Goal: Task Accomplishment & Management: Use online tool/utility

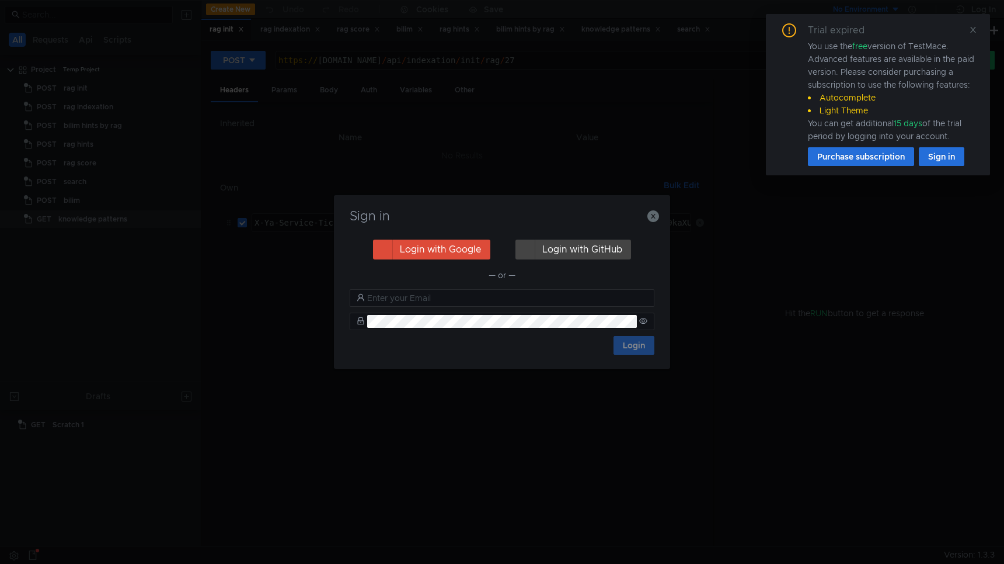
click at [662, 213] on div "Sign in Login with Google Login with GitHub — or — Login" at bounding box center [502, 281] width 336 height 173
click at [657, 217] on icon "button" at bounding box center [654, 216] width 12 height 12
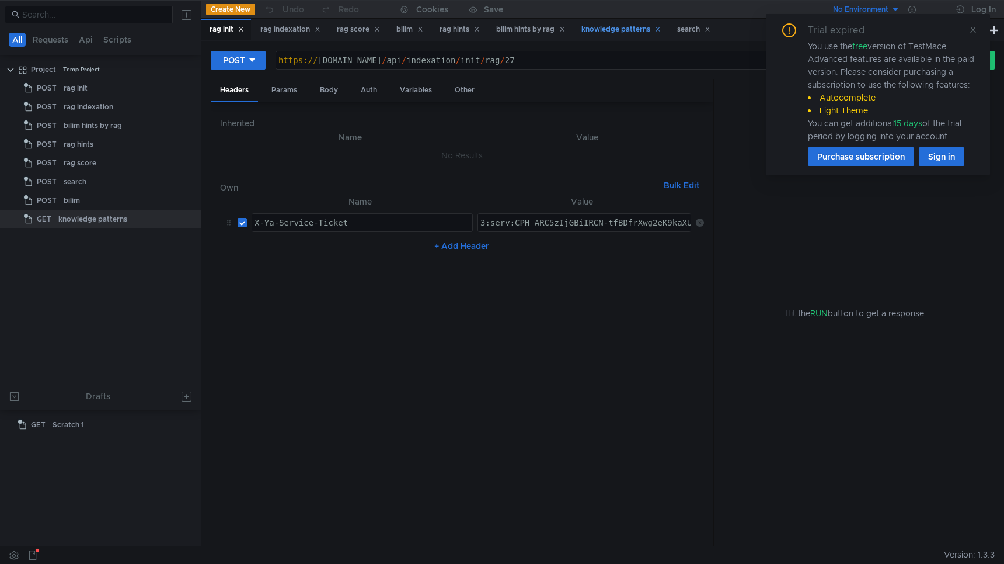
click at [622, 24] on div "knowledge patterns" at bounding box center [621, 29] width 79 height 12
click at [288, 93] on div "Params" at bounding box center [284, 90] width 44 height 22
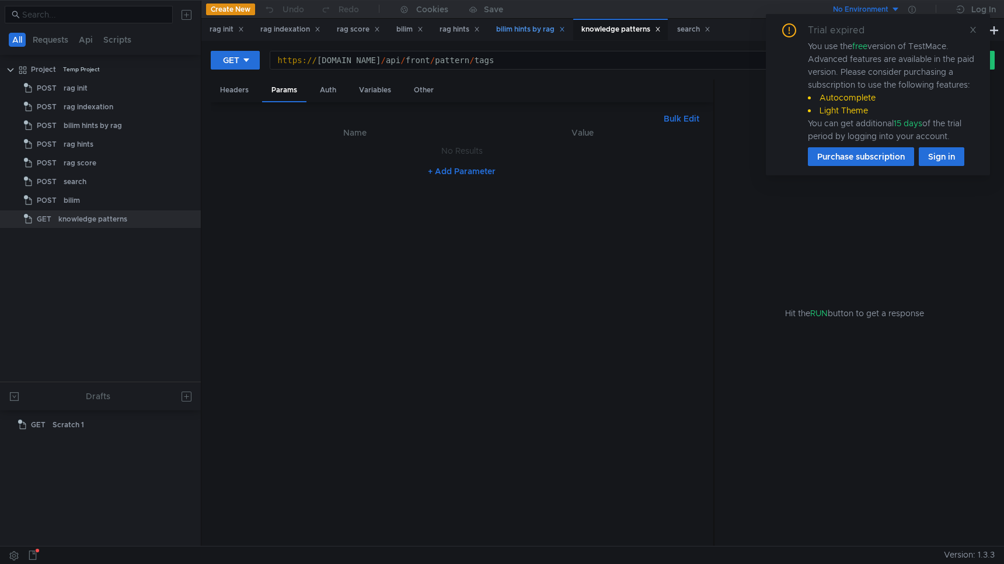
click at [541, 26] on div "bilim hints by rag" at bounding box center [530, 29] width 69 height 12
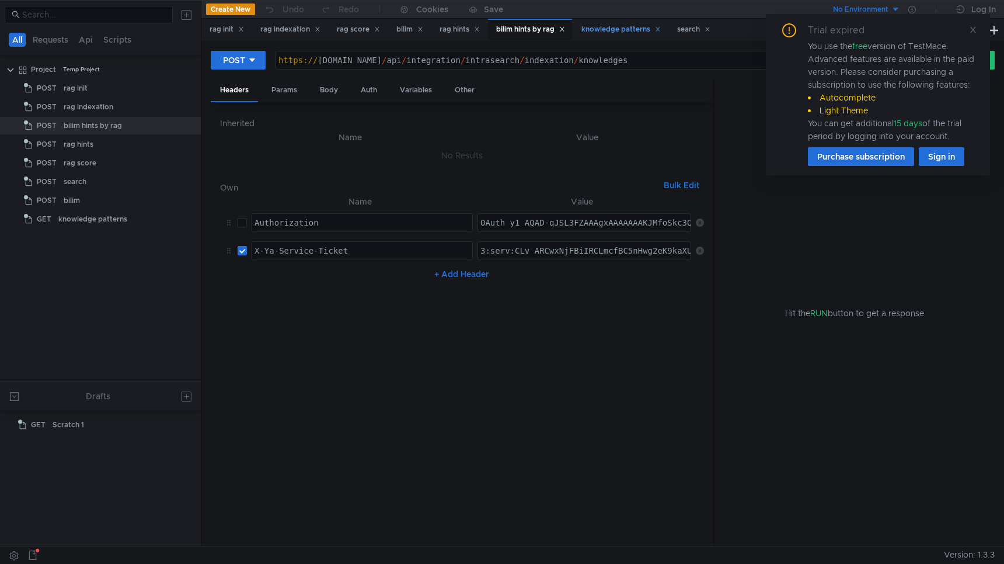
click at [625, 30] on div "knowledge patterns" at bounding box center [621, 29] width 79 height 12
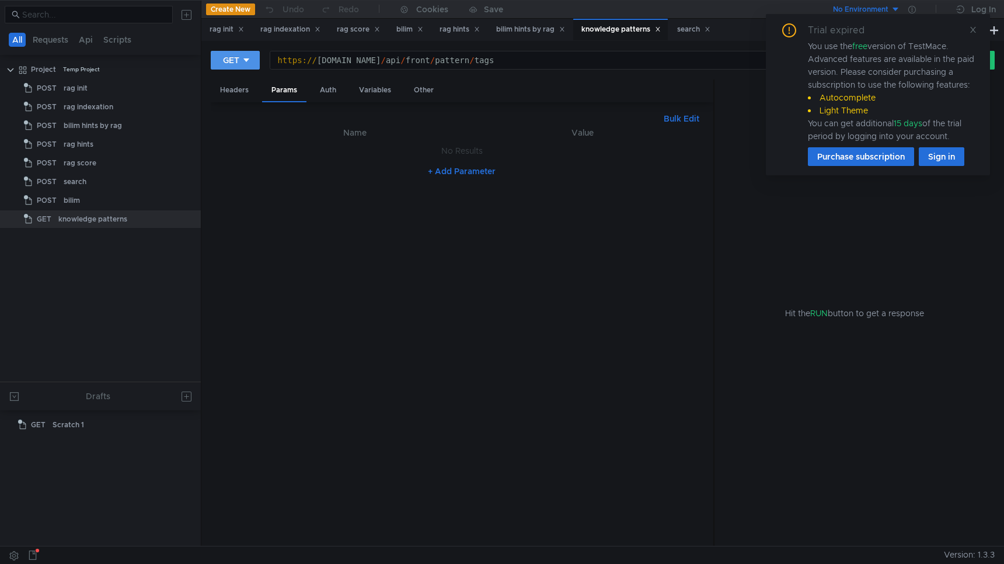
click at [243, 67] on button "GET" at bounding box center [235, 60] width 49 height 19
click at [244, 99] on li "POST" at bounding box center [236, 103] width 51 height 19
click at [329, 93] on div "Body" at bounding box center [329, 90] width 37 height 22
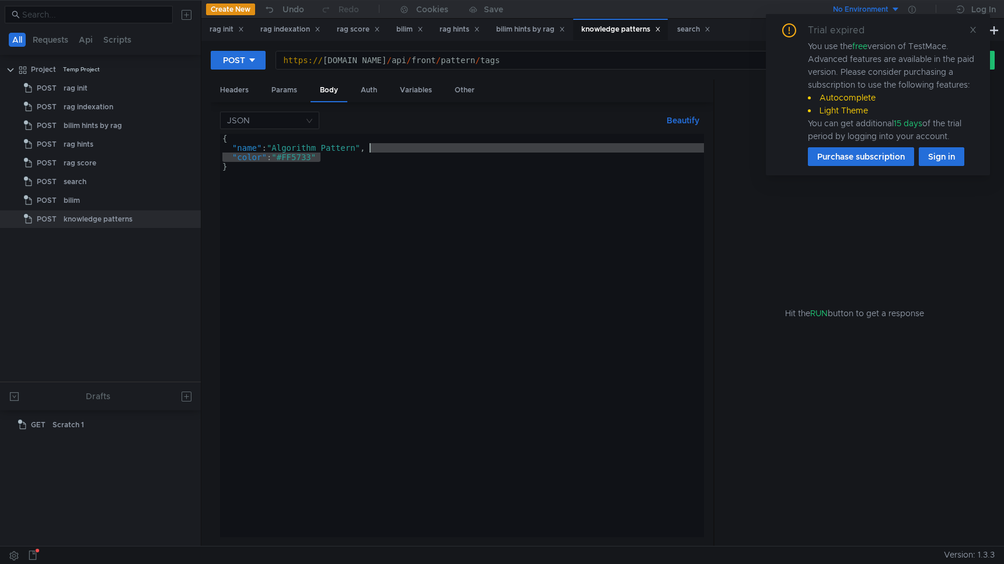
drag, startPoint x: 364, startPoint y: 157, endPoint x: 388, endPoint y: 150, distance: 24.4
click at [388, 150] on div "{ "name" : "Algorithm Pattern" , "color" : "#FF5733" }" at bounding box center [462, 345] width 484 height 422
click at [973, 32] on icon at bounding box center [973, 30] width 8 height 8
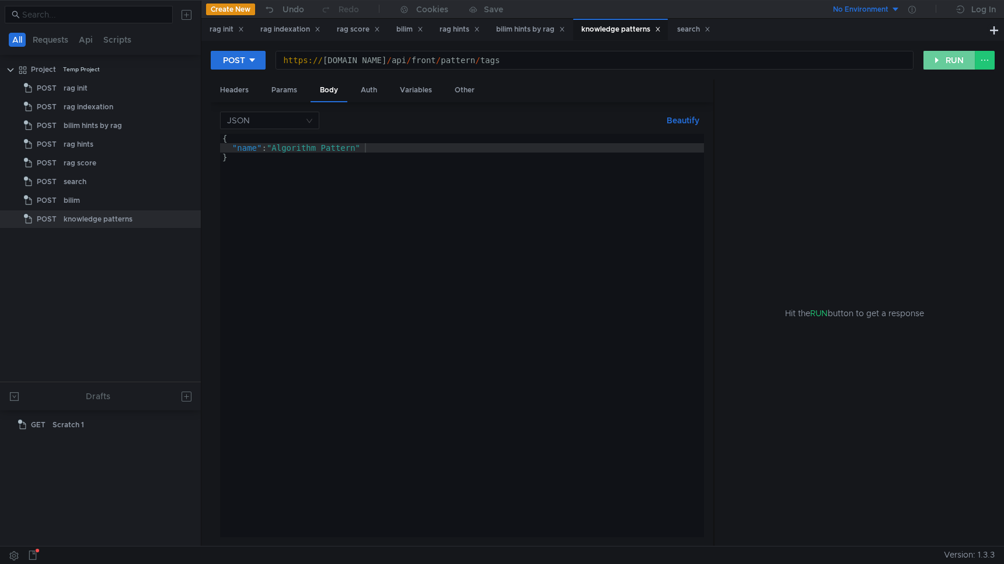
click at [947, 61] on button "RUN" at bounding box center [950, 60] width 52 height 19
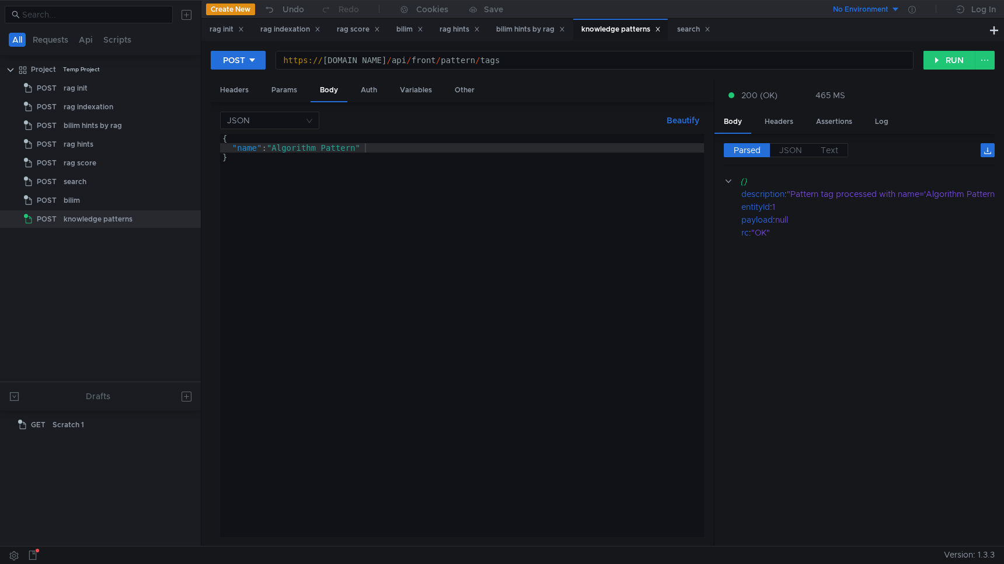
click at [326, 145] on div "{ "name" : "Algorithm Pattern" }" at bounding box center [462, 345] width 484 height 422
click at [362, 147] on div "{ "name" : "Algorithm Pattern" }" at bounding box center [462, 345] width 484 height 422
click at [952, 63] on button "RUN" at bounding box center [950, 60] width 52 height 19
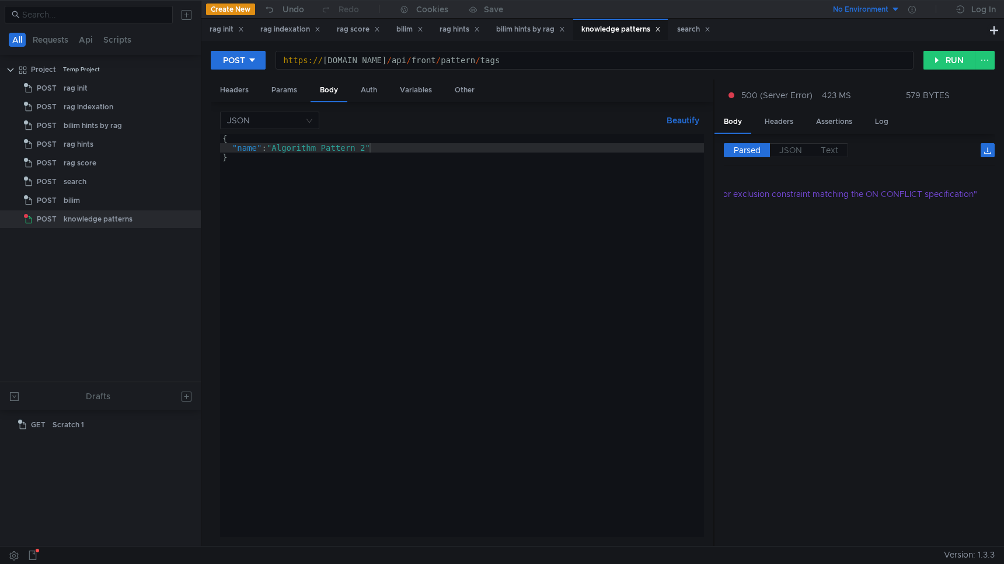
click at [370, 151] on div "{ "name" : "Algorithm Pattern 2" }" at bounding box center [462, 345] width 484 height 422
click at [959, 54] on button "RUN" at bounding box center [950, 60] width 52 height 19
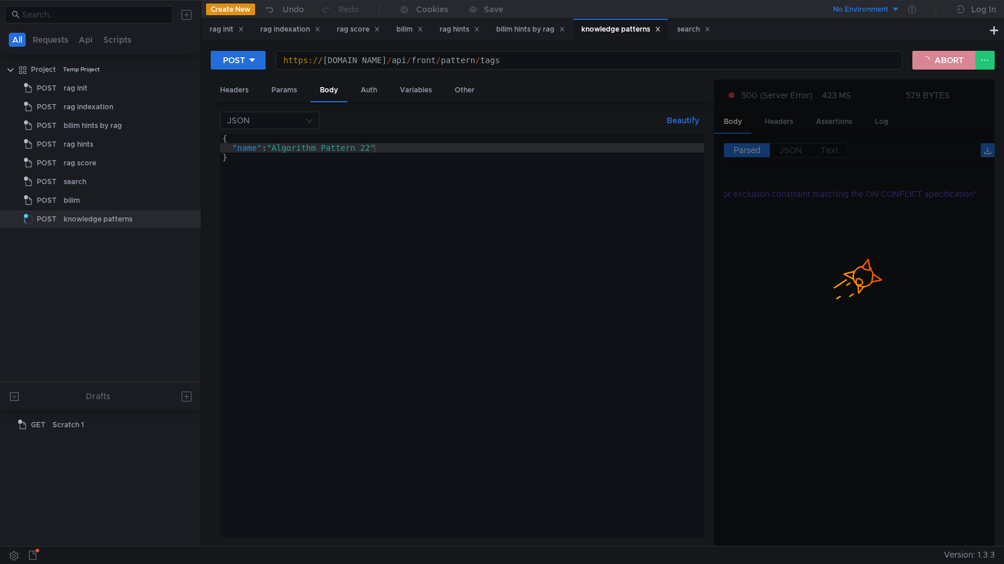
scroll to position [0, 0]
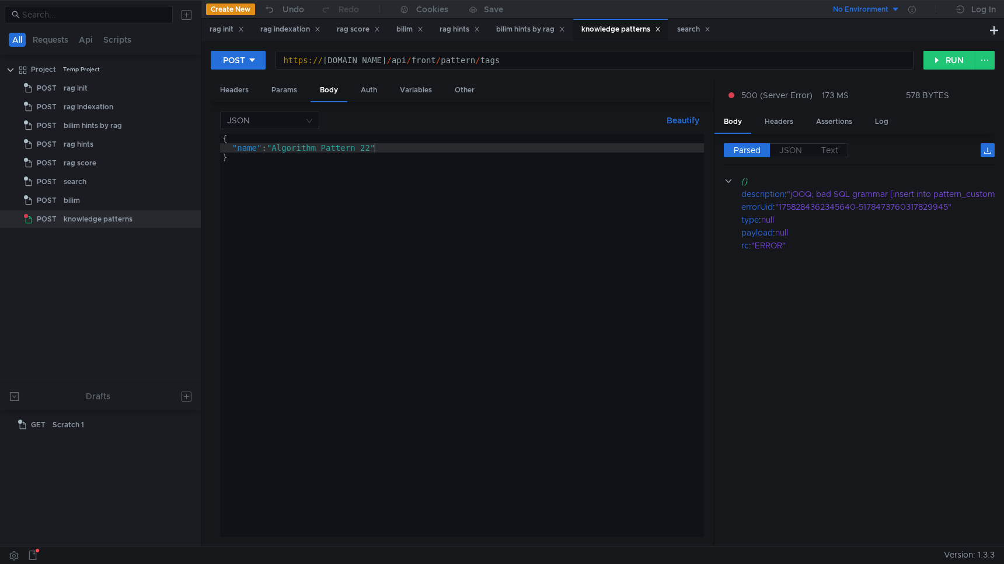
click at [375, 147] on div "{ "name" : "Algorithm Pattern 22" }" at bounding box center [462, 345] width 484 height 422
type textarea ""name": "Algorithm Pattern 2""
click at [941, 68] on button "RUN" at bounding box center [950, 60] width 52 height 19
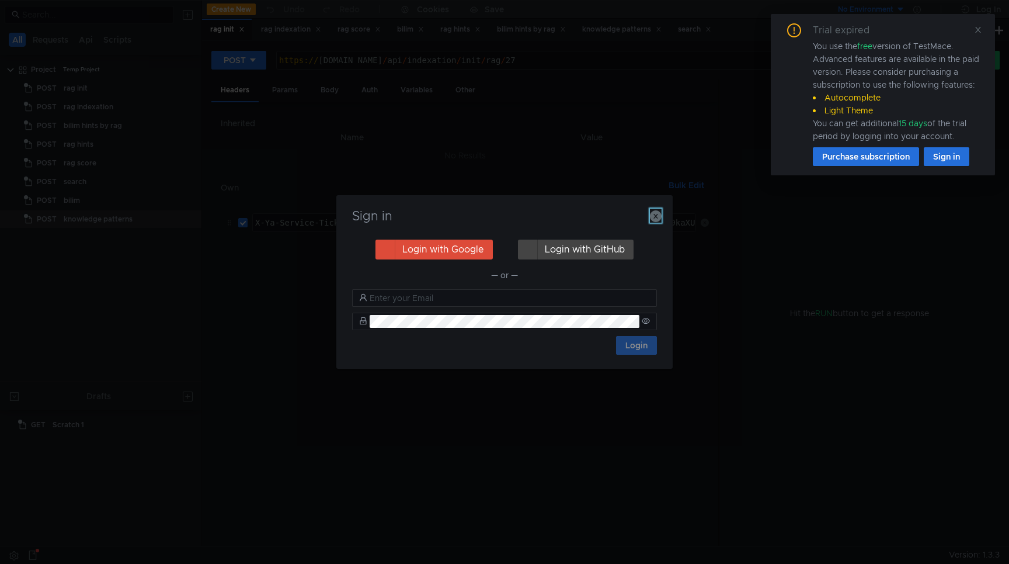
click at [655, 213] on icon "button" at bounding box center [656, 216] width 12 height 12
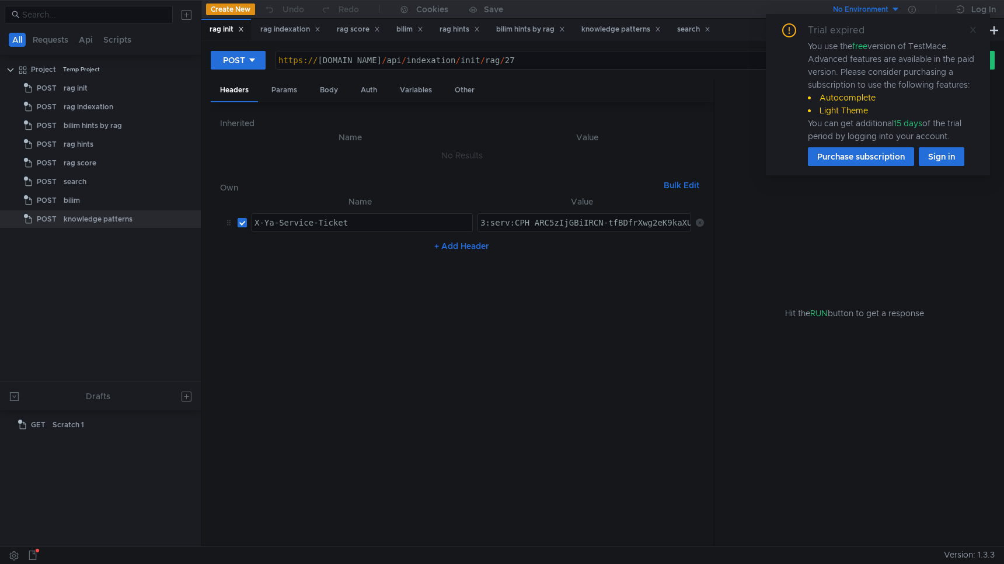
click at [974, 28] on icon at bounding box center [974, 30] width 6 height 6
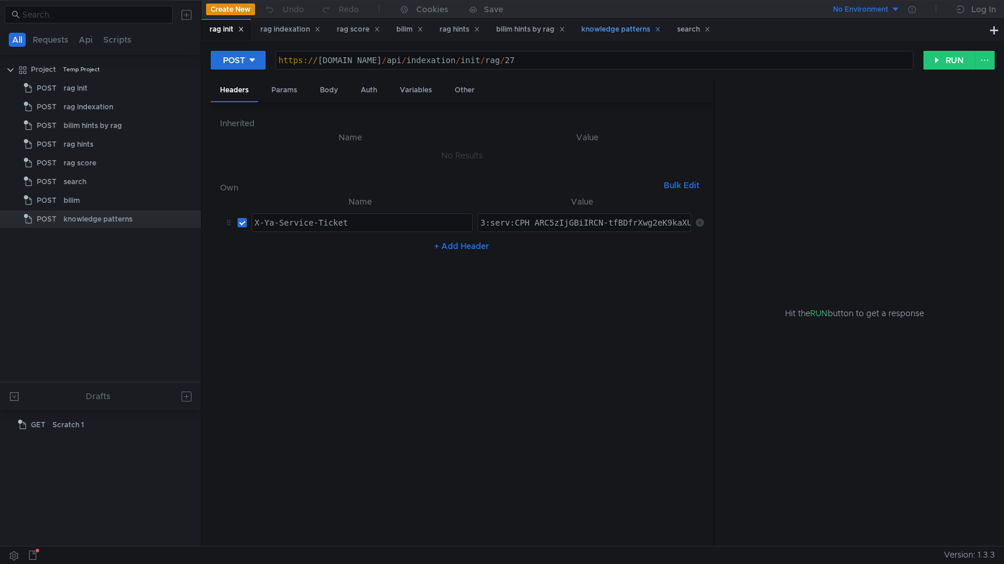
click at [613, 25] on div "knowledge patterns" at bounding box center [621, 29] width 79 height 12
click at [547, 28] on div "bilim hints by rag" at bounding box center [530, 29] width 69 height 12
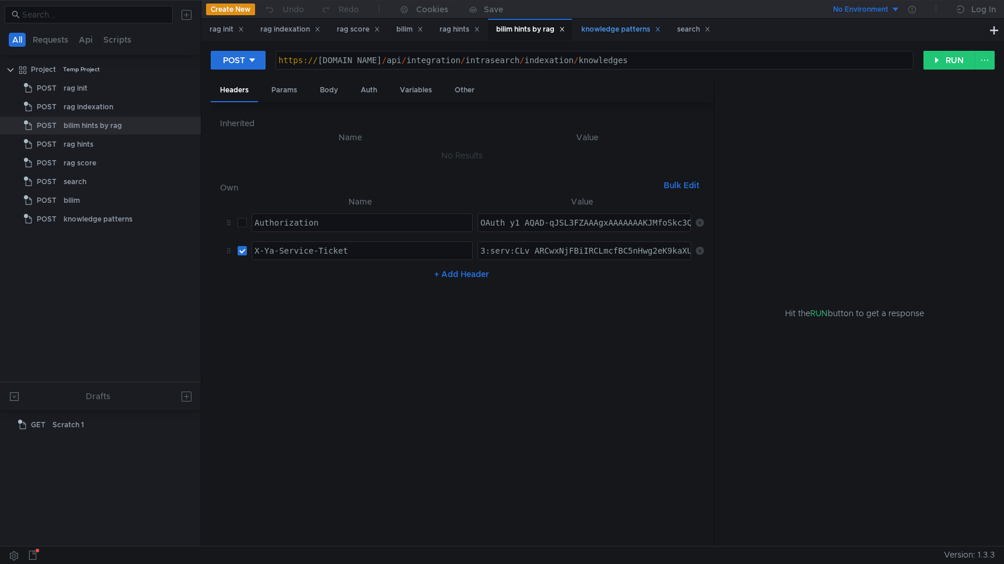
click at [610, 30] on div "knowledge patterns" at bounding box center [621, 29] width 79 height 12
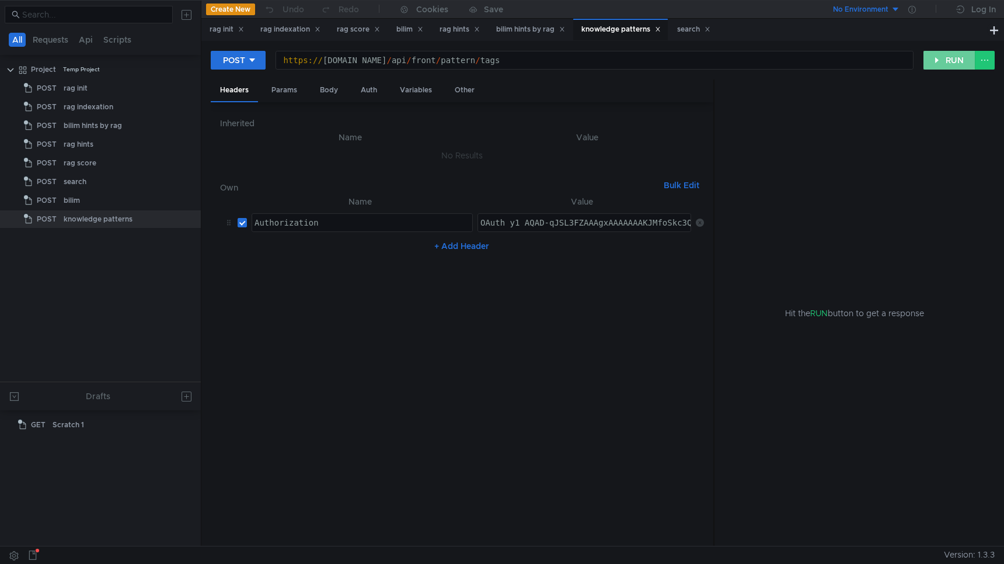
click at [938, 64] on button "RUN" at bounding box center [950, 60] width 52 height 19
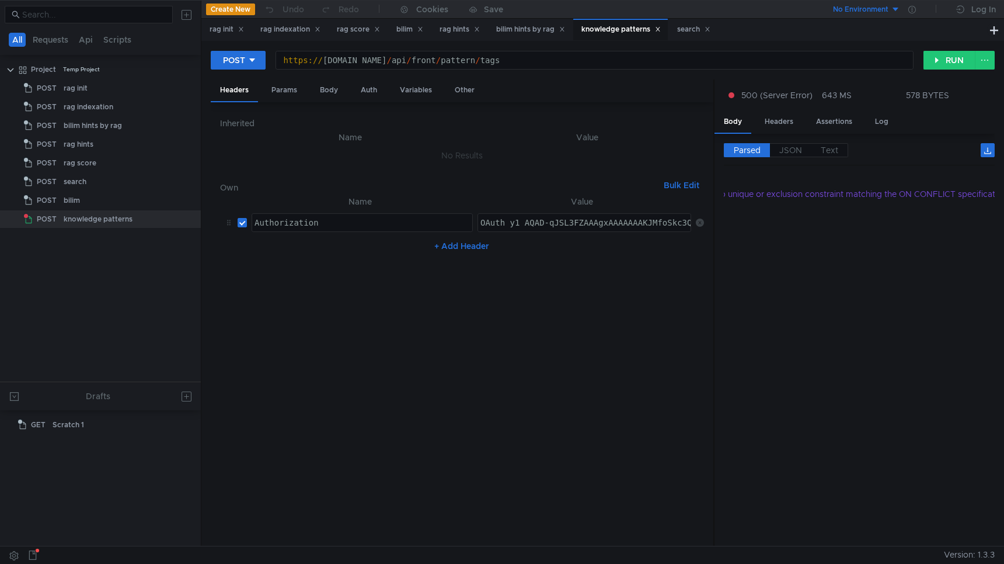
scroll to position [0, 1567]
click at [941, 55] on button "RUN" at bounding box center [950, 60] width 52 height 19
